Goal: Task Accomplishment & Management: Complete application form

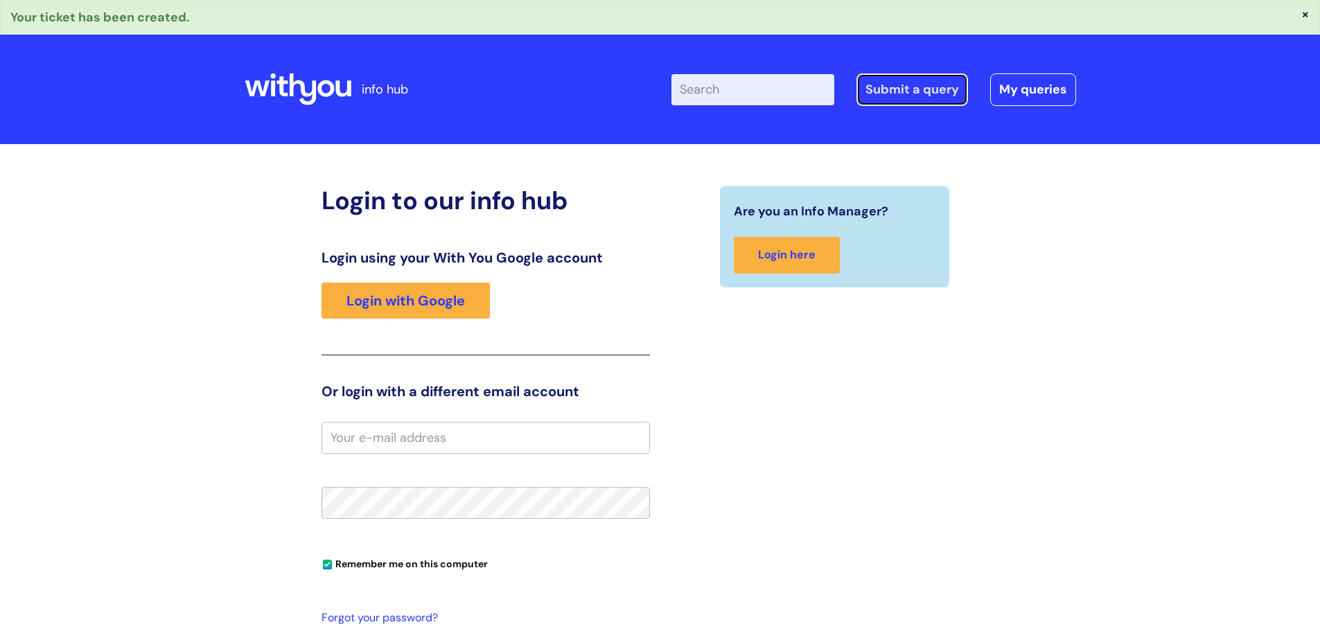
click at [876, 90] on link "Submit a query" at bounding box center [913, 89] width 112 height 32
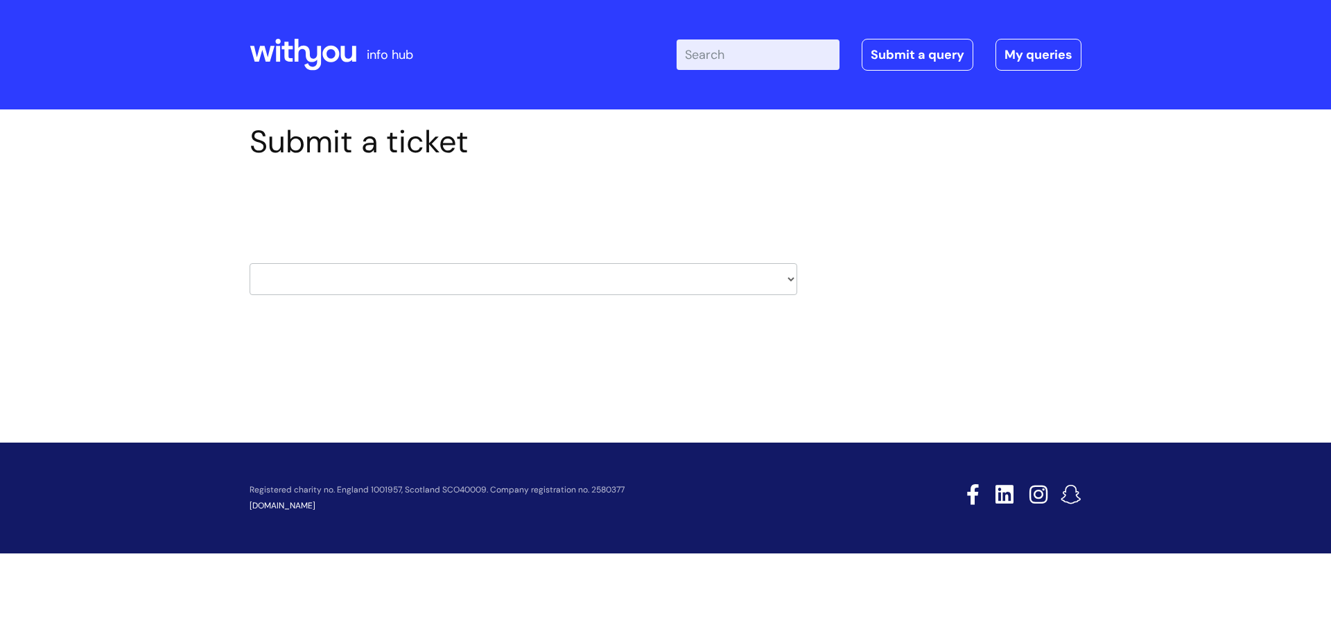
click at [790, 280] on select "HR / People IT and Support Clinical Drug Alerts Finance Accounts Data Support T…" at bounding box center [522, 279] width 547 height 32
select select "data_support_team"
click at [249, 263] on select "HR / People IT and Support Clinical Drug Alerts Finance Accounts Data Support T…" at bounding box center [522, 279] width 547 height 32
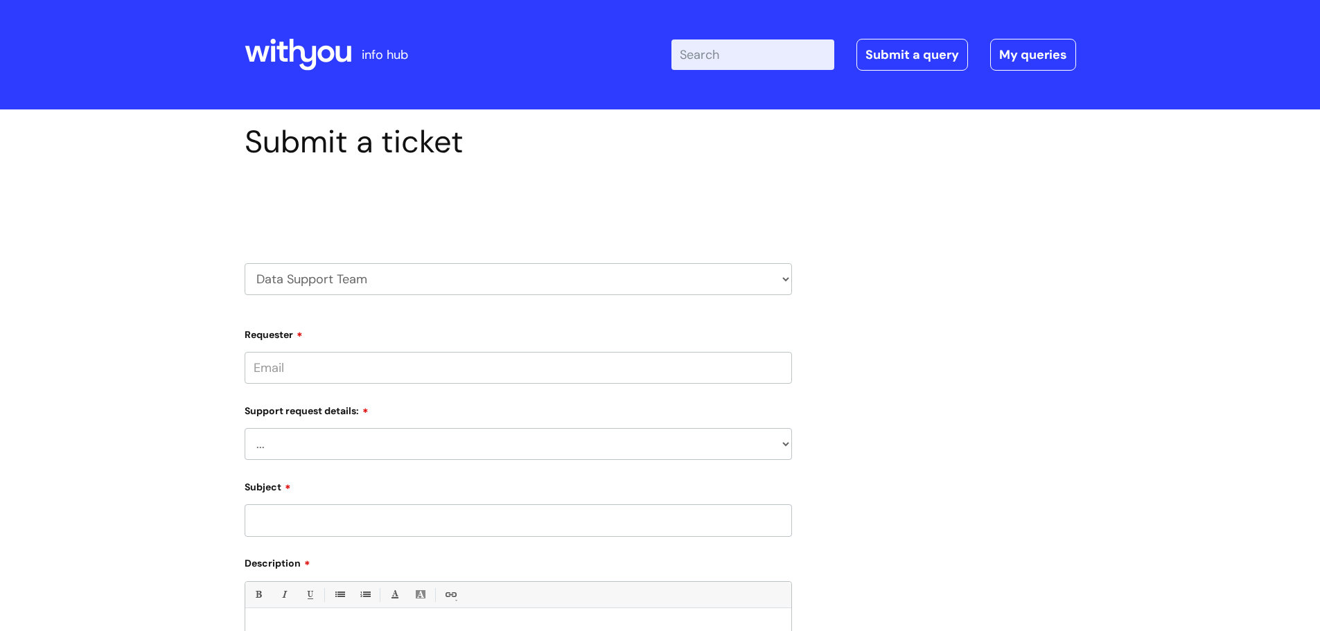
click at [775, 362] on input "Requester" at bounding box center [518, 368] width 547 height 32
type input "lisa.iacono@bacandoconnor.co.uk"
click at [498, 441] on select "... My enquiry relates to Nebula My enquiry relates to Halo My enquiry relates …" at bounding box center [518, 444] width 547 height 32
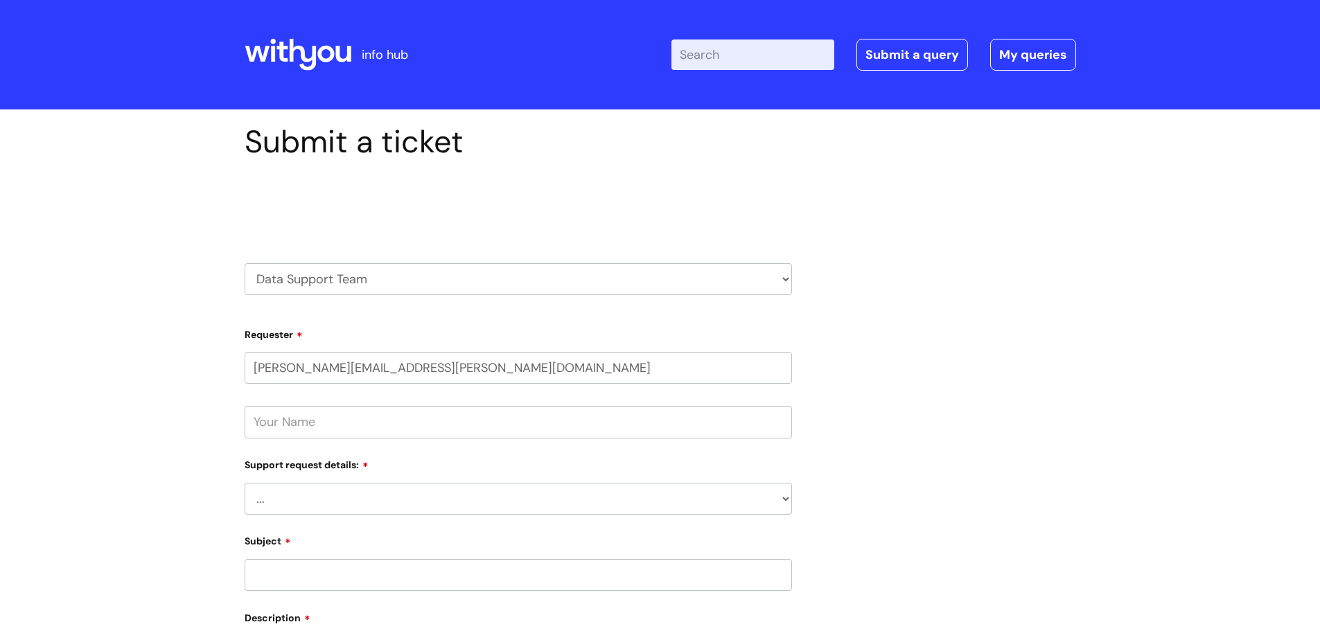
select select "My enquiry relates to Nebula"
click at [245, 483] on select "... My enquiry relates to Nebula My enquiry relates to Halo My enquiry relates …" at bounding box center [518, 499] width 547 height 32
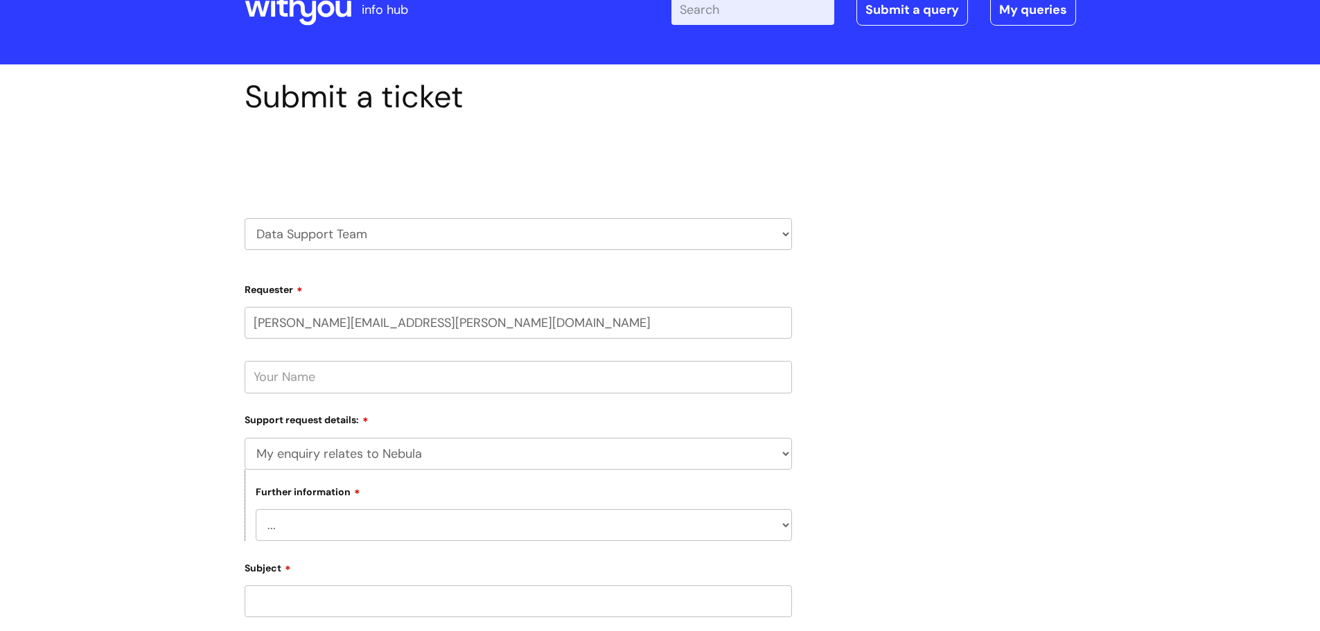
scroll to position [69, 0]
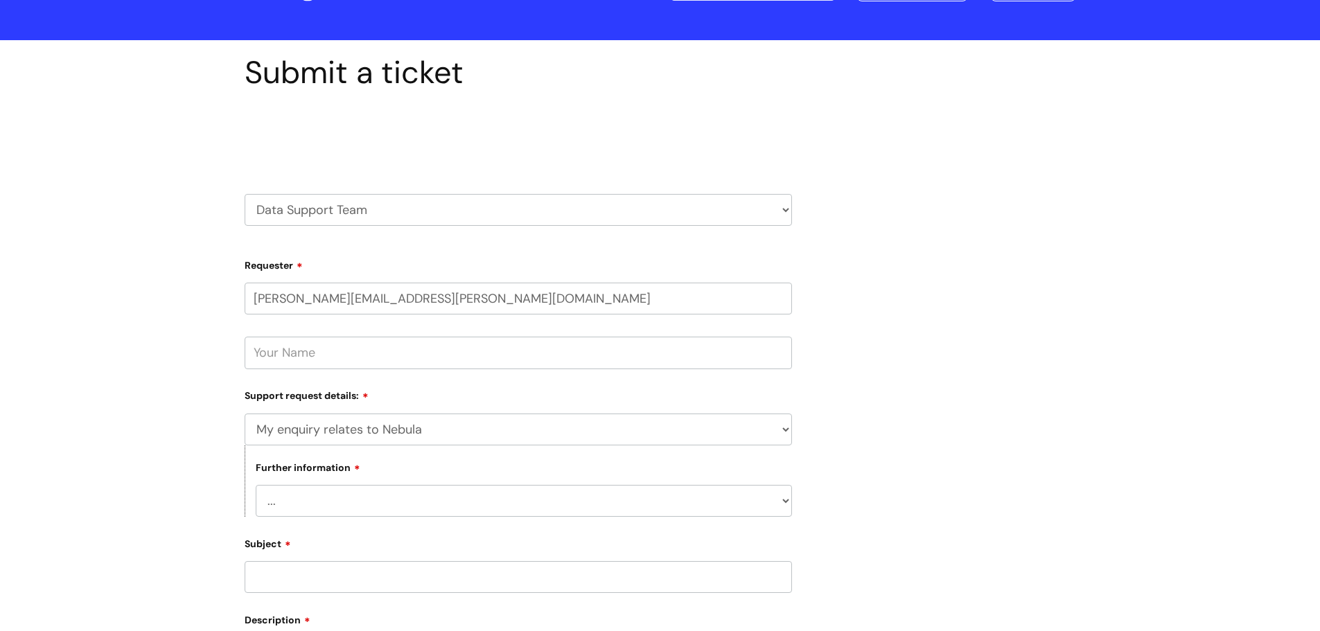
click at [784, 502] on select "... I need to delete an event I've got an issue or have found a fault I have an…" at bounding box center [524, 501] width 536 height 32
select select "I'd like to make a change"
click at [256, 485] on select "... I need to delete an event I've got an issue or have found a fault I have an…" at bounding box center [524, 501] width 536 height 32
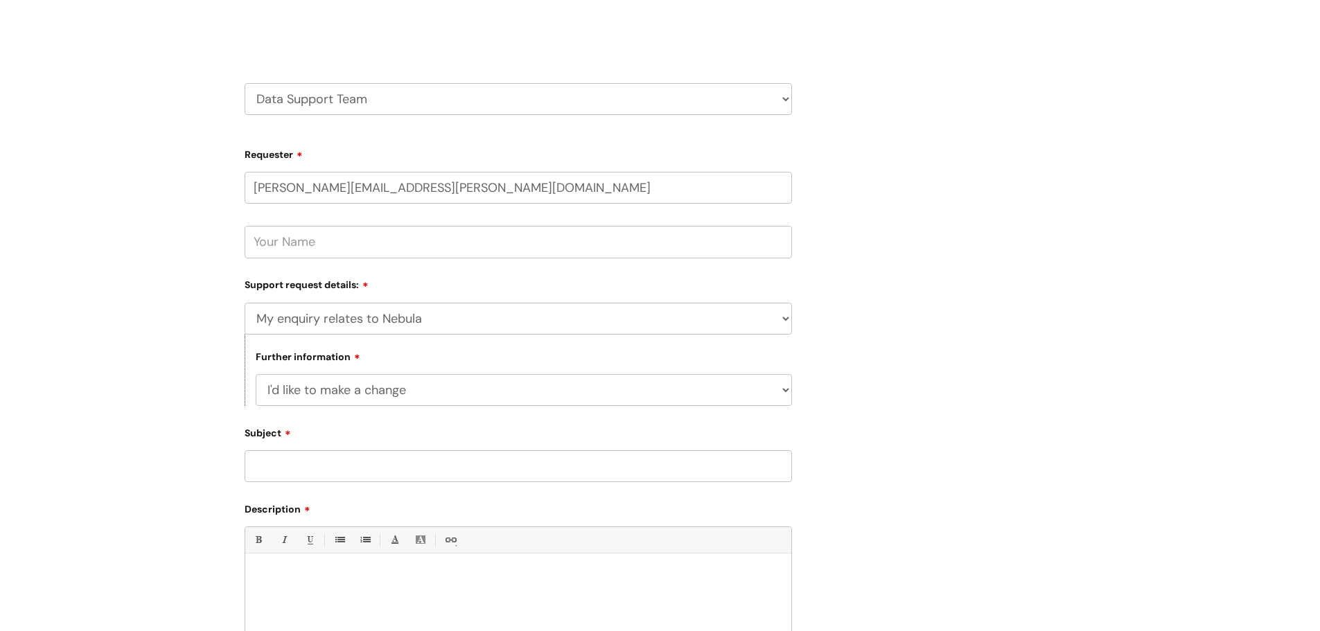
scroll to position [208, 0]
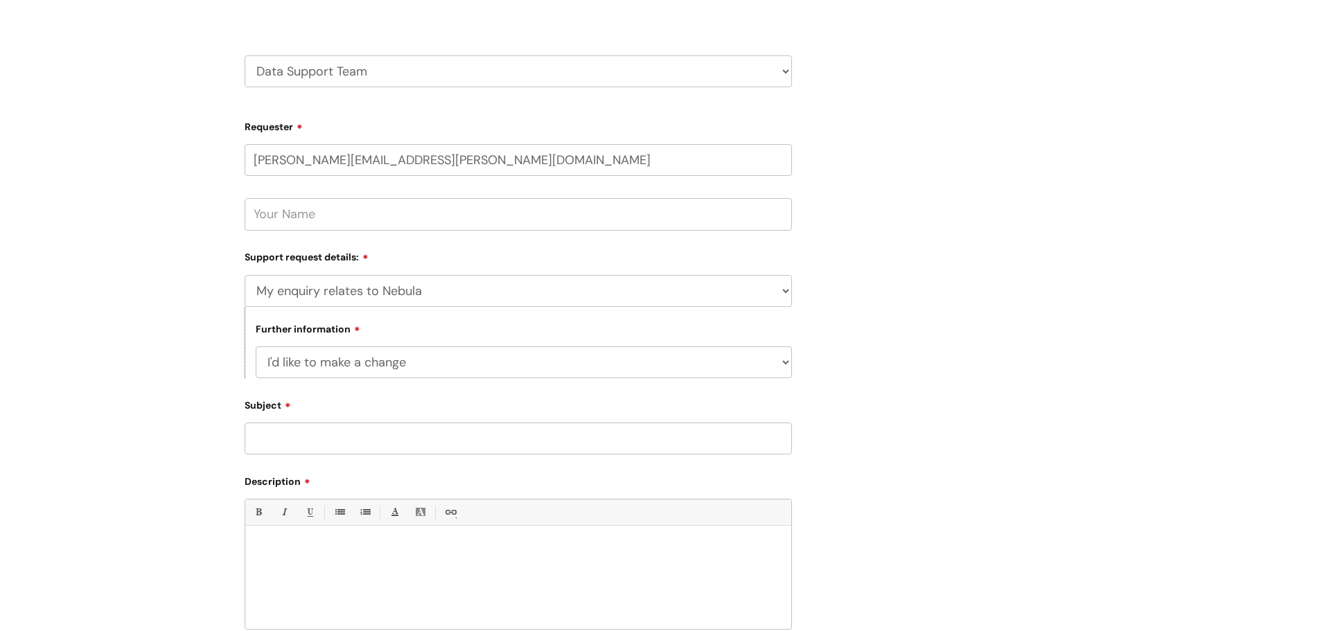
click at [626, 440] on input "Subject" at bounding box center [518, 439] width 547 height 32
type input "Adding New Groups to Stoke CDAS"
click at [306, 563] on div at bounding box center [518, 582] width 546 height 96
paste div
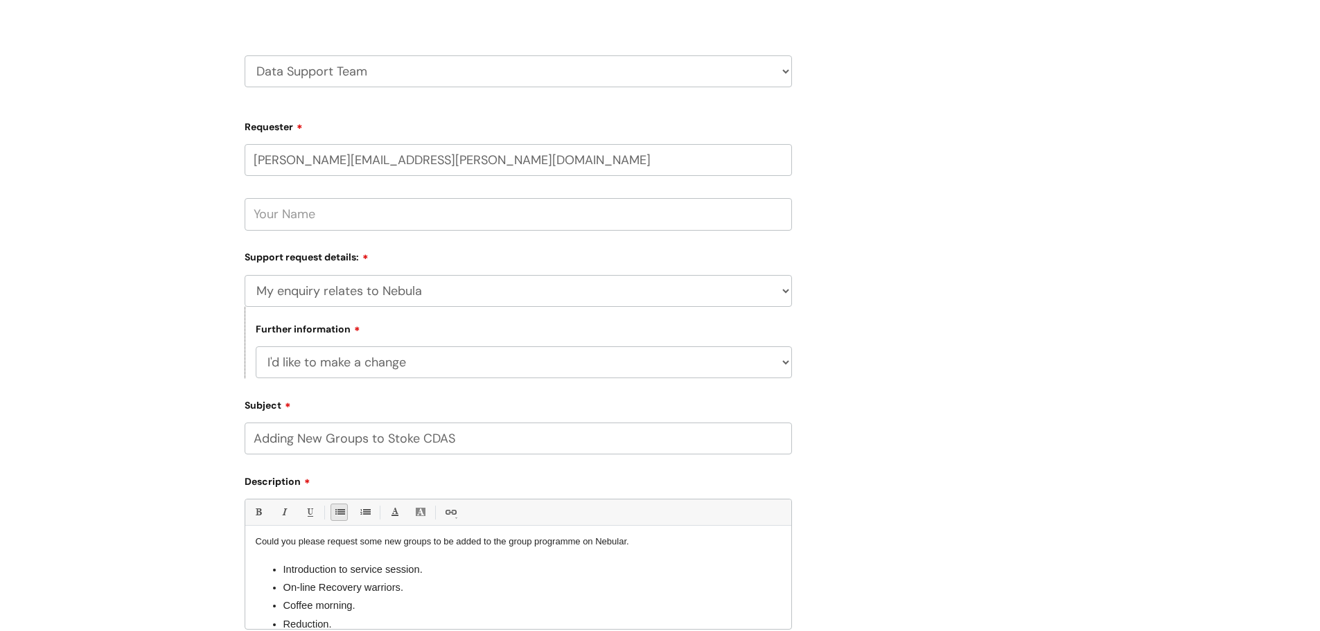
scroll to position [0, 0]
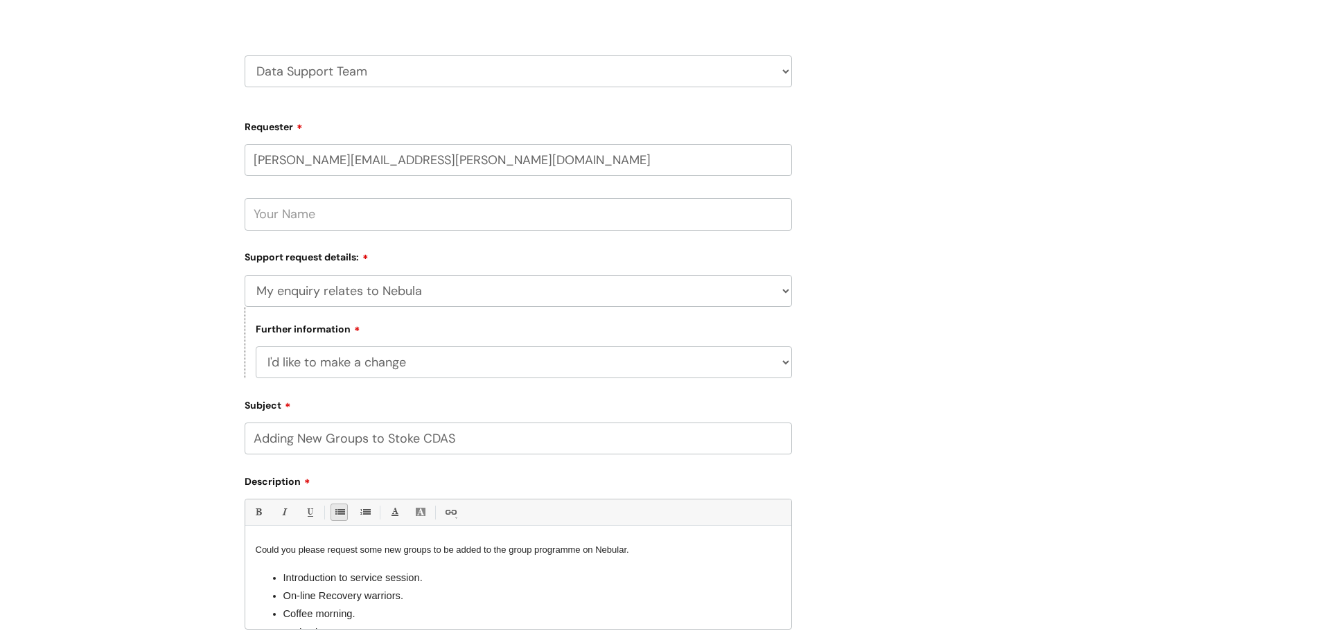
click at [266, 218] on input "text" at bounding box center [518, 214] width 547 height 32
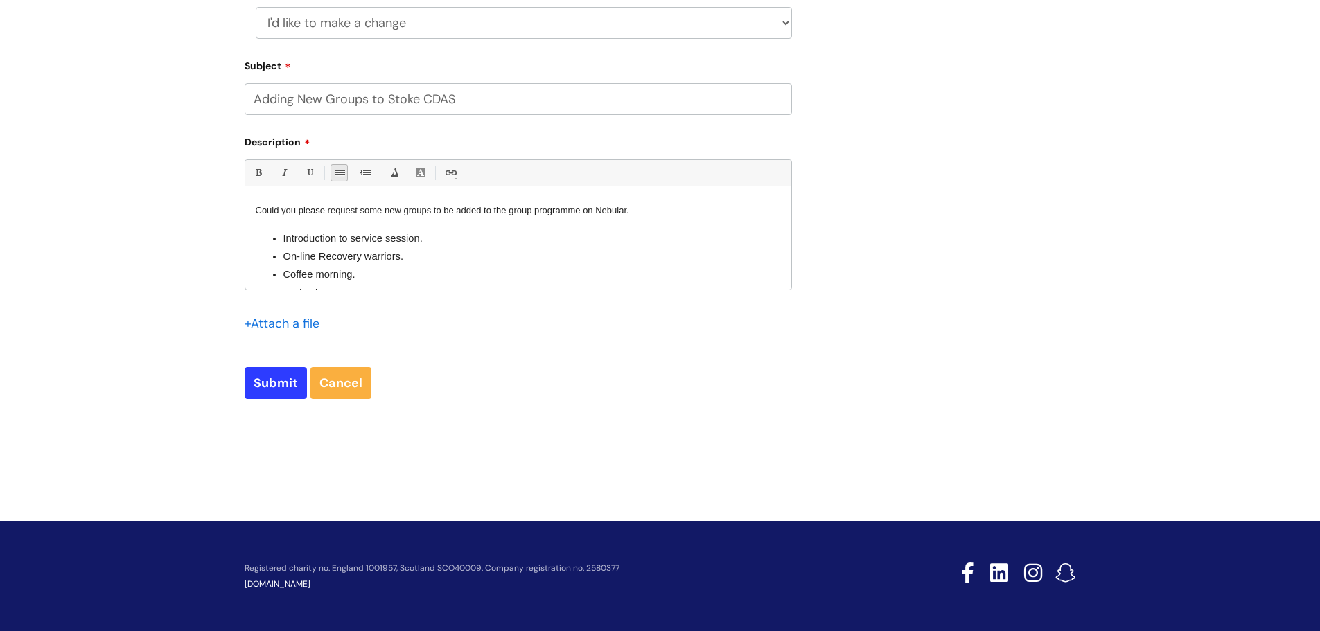
scroll to position [549, 0]
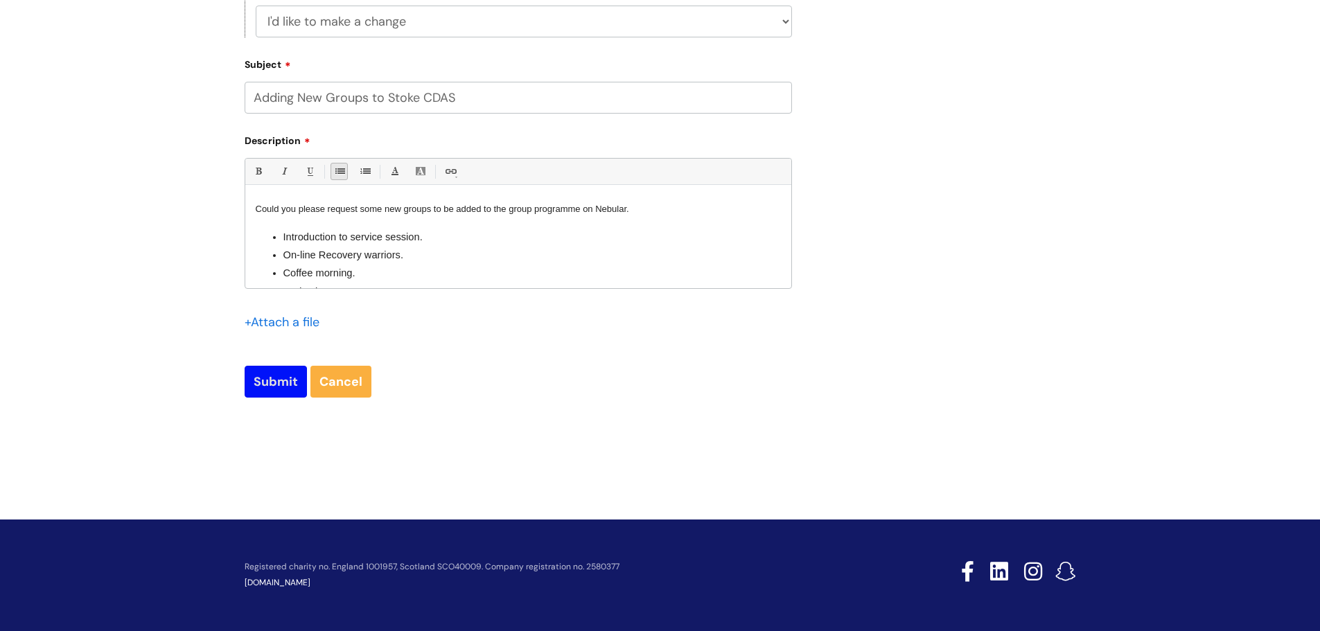
type input "Tracey Maries"
click at [273, 376] on input "Submit" at bounding box center [276, 382] width 62 height 32
type input "Please Wait..."
